Goal: Task Accomplishment & Management: Use online tool/utility

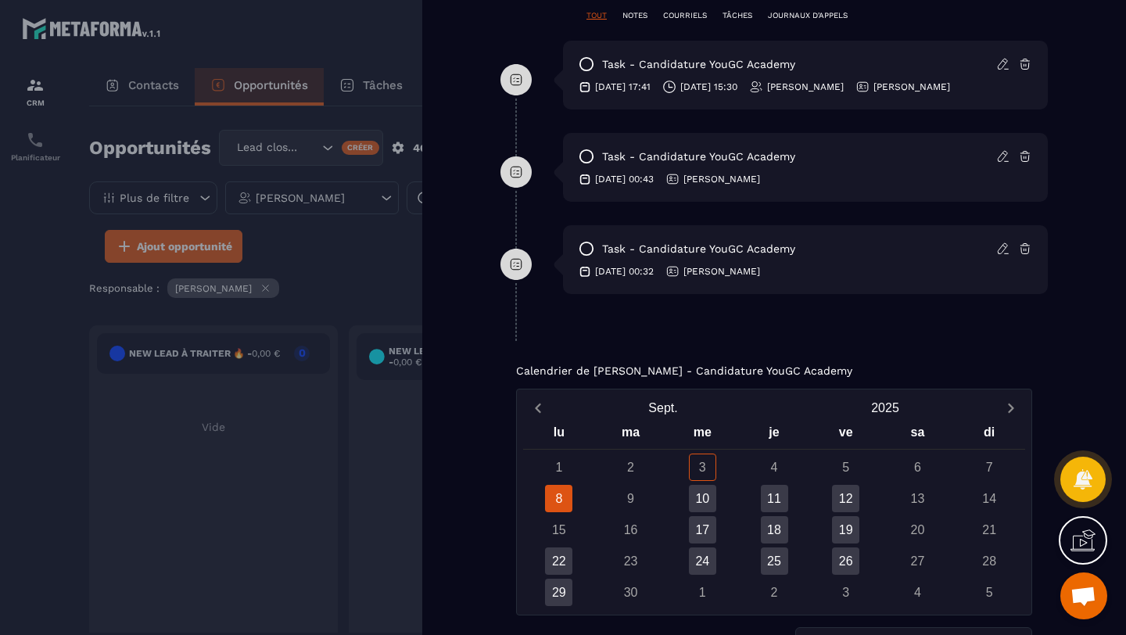
scroll to position [931, 0]
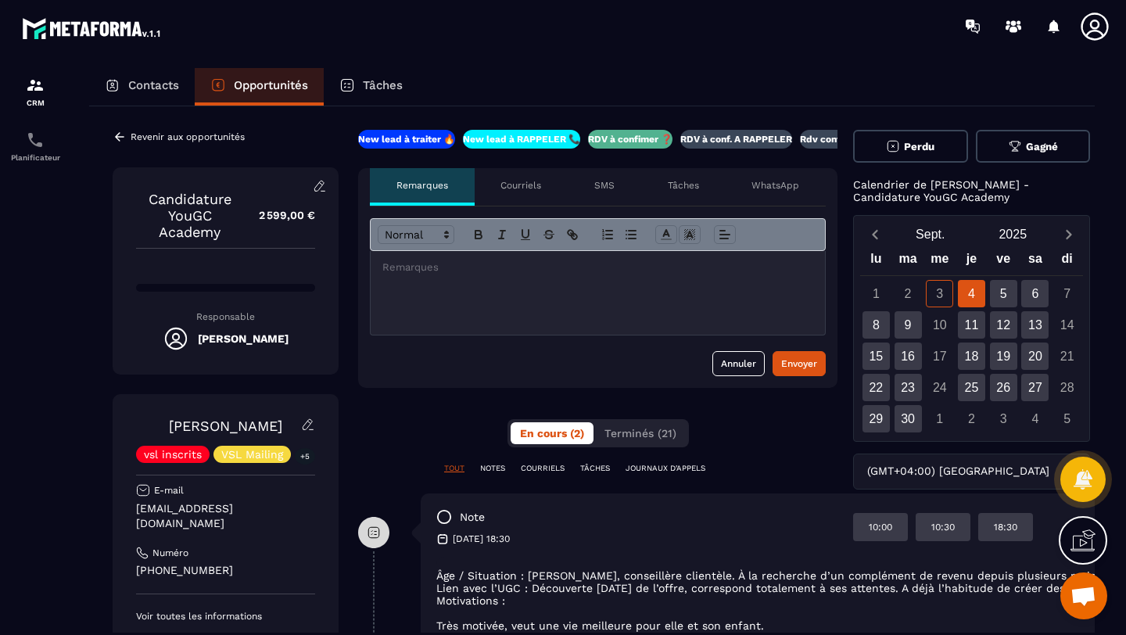
scroll to position [0, 28]
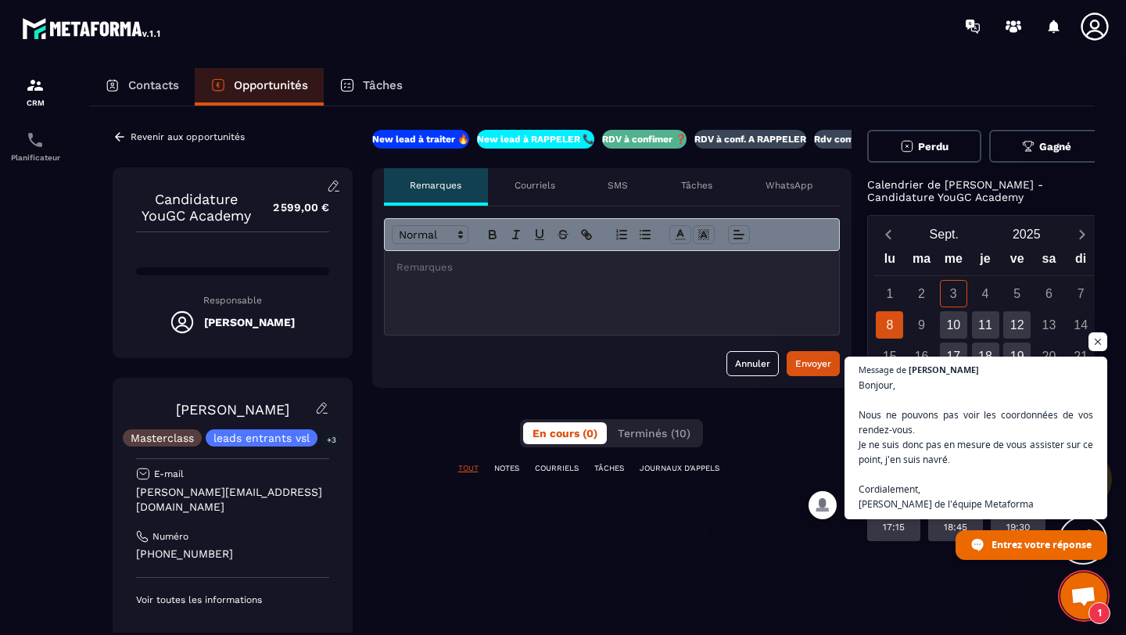
scroll to position [111, 0]
click at [1095, 346] on span "Ouvrir le chat" at bounding box center [1099, 342] width 20 height 20
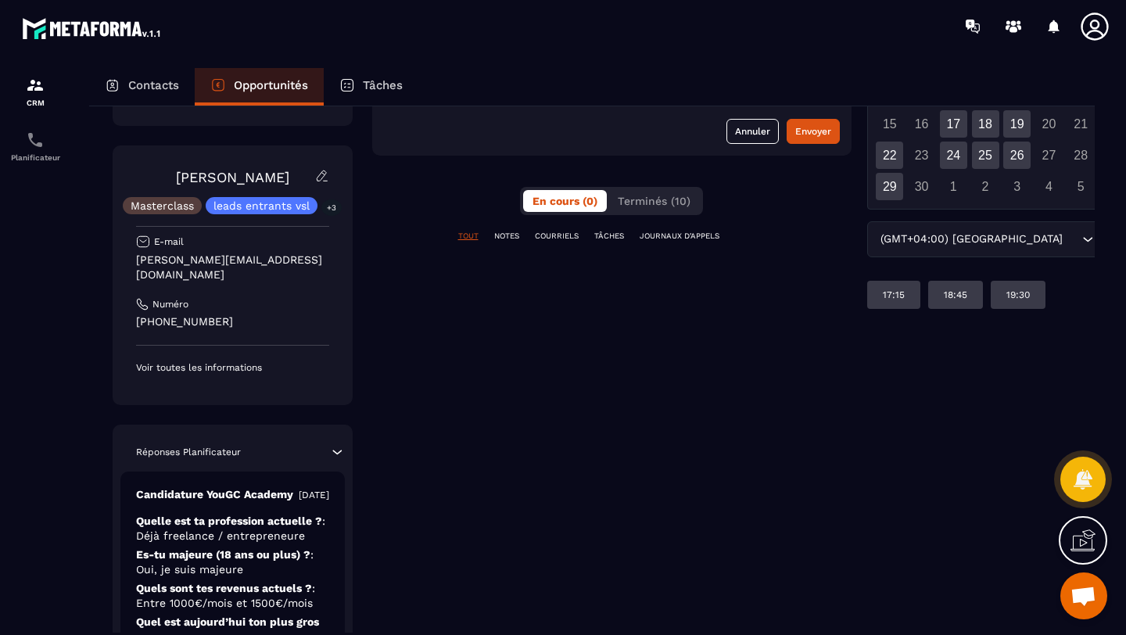
scroll to position [0, 0]
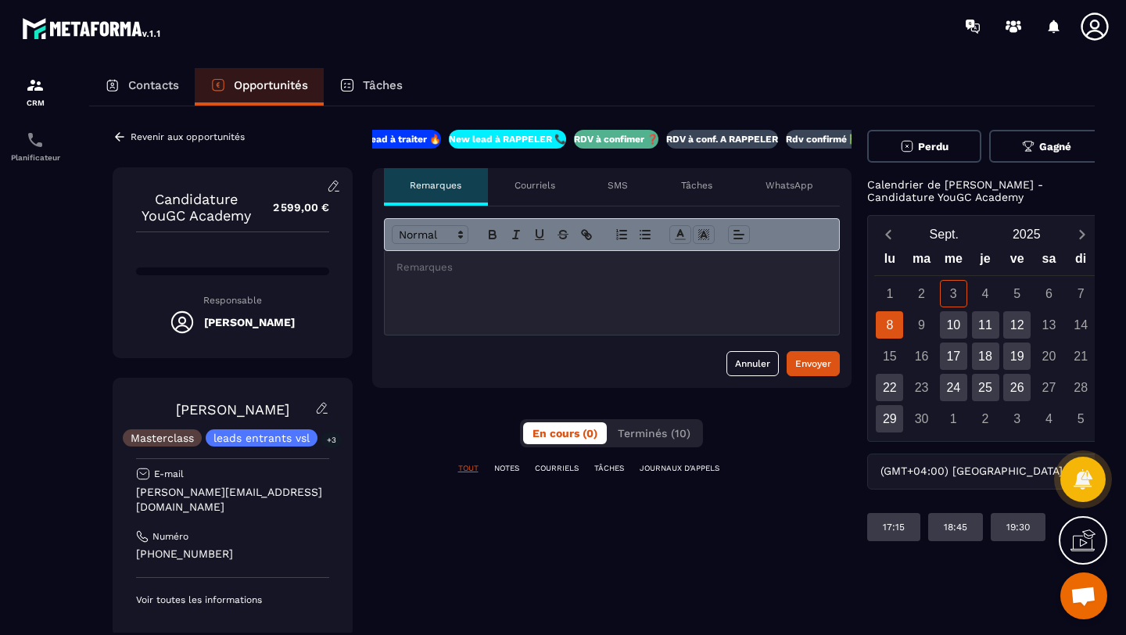
click at [608, 476] on div "TOUT NOTES COURRIELS TÂCHES JOURNAUX D'APPELS" at bounding box center [612, 478] width 480 height 31
click at [609, 472] on p "TÂCHES" at bounding box center [610, 468] width 30 height 11
